Goal: Task Accomplishment & Management: Use online tool/utility

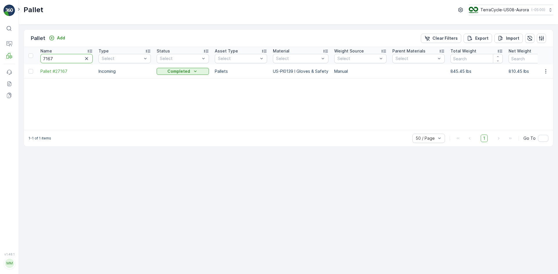
drag, startPoint x: 66, startPoint y: 60, endPoint x: 0, endPoint y: 55, distance: 66.4
click at [0, 55] on div "⌘B Operations MRF Events Reports Documents v 1.48.1 MM MRF.US08 Pallet TerraCyc…" at bounding box center [279, 137] width 558 height 274
type input "6886"
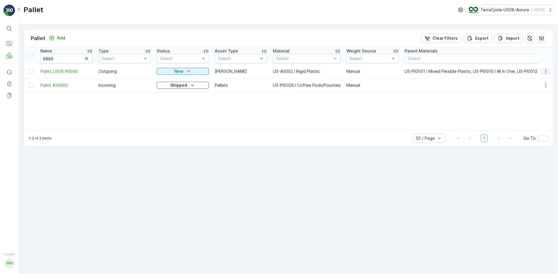
click at [546, 69] on icon "button" at bounding box center [545, 72] width 6 height 6
click at [543, 122] on span "Delete Pallet" at bounding box center [535, 124] width 26 height 6
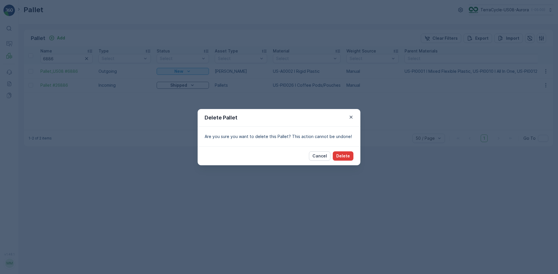
click at [350, 156] on button "Delete" at bounding box center [342, 156] width 21 height 9
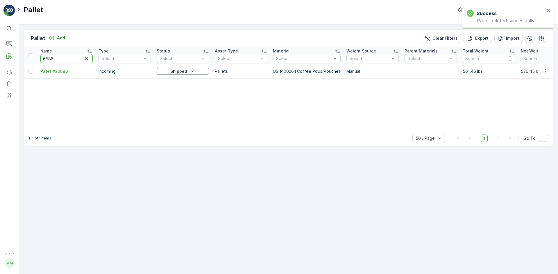
drag, startPoint x: 59, startPoint y: 57, endPoint x: 49, endPoint y: 58, distance: 9.6
click at [49, 58] on input "6886" at bounding box center [66, 58] width 52 height 9
type input "6846"
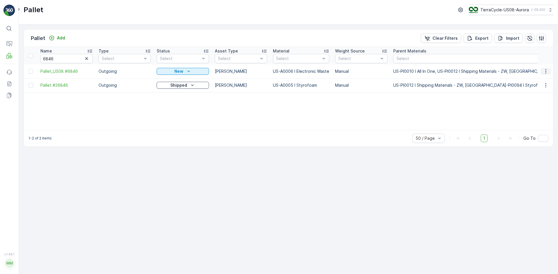
click at [543, 73] on icon "button" at bounding box center [545, 72] width 6 height 6
click at [538, 122] on span "Delete Pallet" at bounding box center [535, 124] width 26 height 6
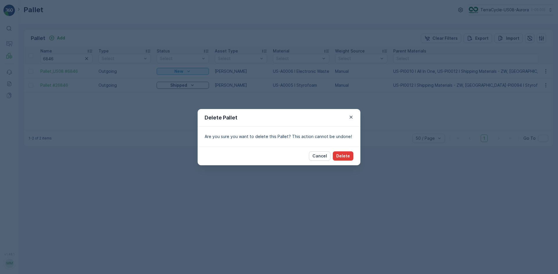
click at [336, 158] on button "Delete" at bounding box center [342, 156] width 21 height 9
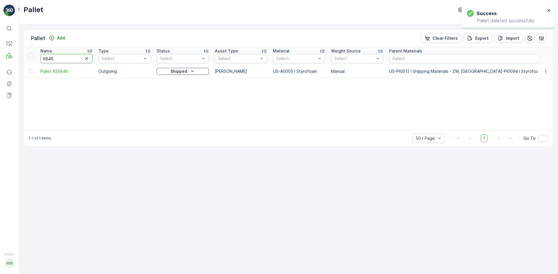
click at [61, 58] on input "6846" at bounding box center [66, 58] width 52 height 9
type input "6827"
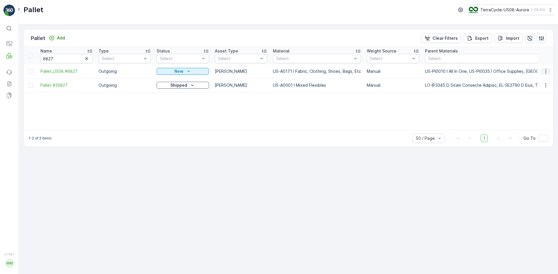
click at [547, 70] on icon "button" at bounding box center [545, 72] width 6 height 6
click at [537, 125] on span "Delete Pallet" at bounding box center [535, 124] width 26 height 6
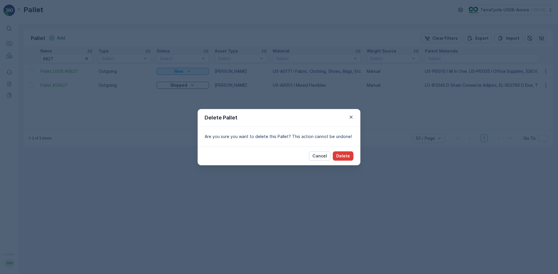
click at [346, 152] on button "Delete" at bounding box center [342, 156] width 21 height 9
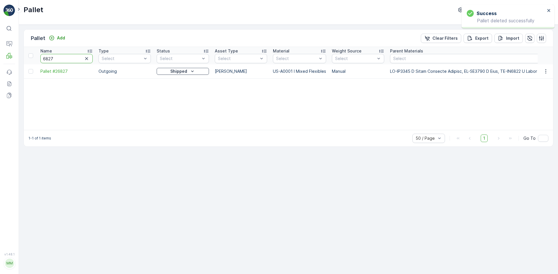
drag, startPoint x: 63, startPoint y: 59, endPoint x: 18, endPoint y: 69, distance: 46.0
click at [18, 69] on div "⌘B Operations MRF Events Reports Documents v 1.48.1 MM MRF.US08 Pallet TerraCyc…" at bounding box center [279, 137] width 558 height 274
type input "7159"
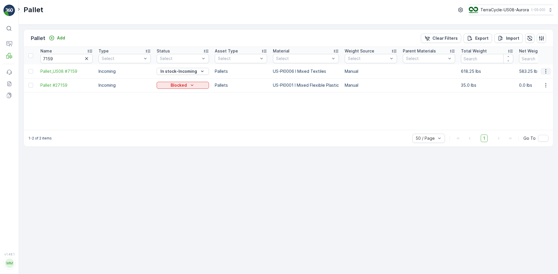
click at [546, 70] on icon "button" at bounding box center [545, 72] width 6 height 6
click at [535, 123] on span "Delete Pallet" at bounding box center [535, 124] width 26 height 6
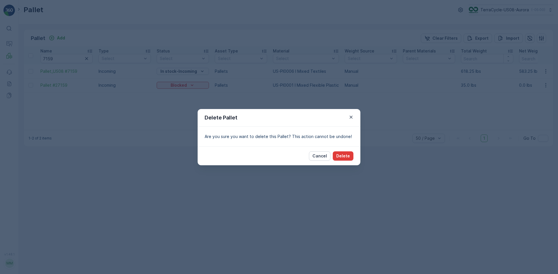
click at [342, 157] on p "Delete" at bounding box center [343, 156] width 14 height 6
